Goal: Information Seeking & Learning: Stay updated

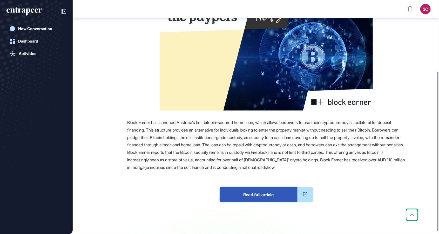
scroll to position [105, 0]
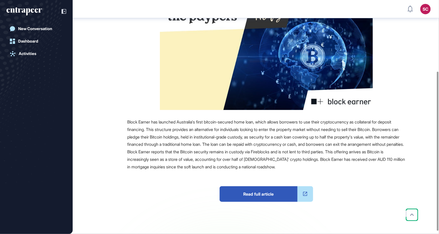
click at [277, 186] on span "Read full article" at bounding box center [259, 194] width 78 height 16
